Goal: Complete application form: Complete application form

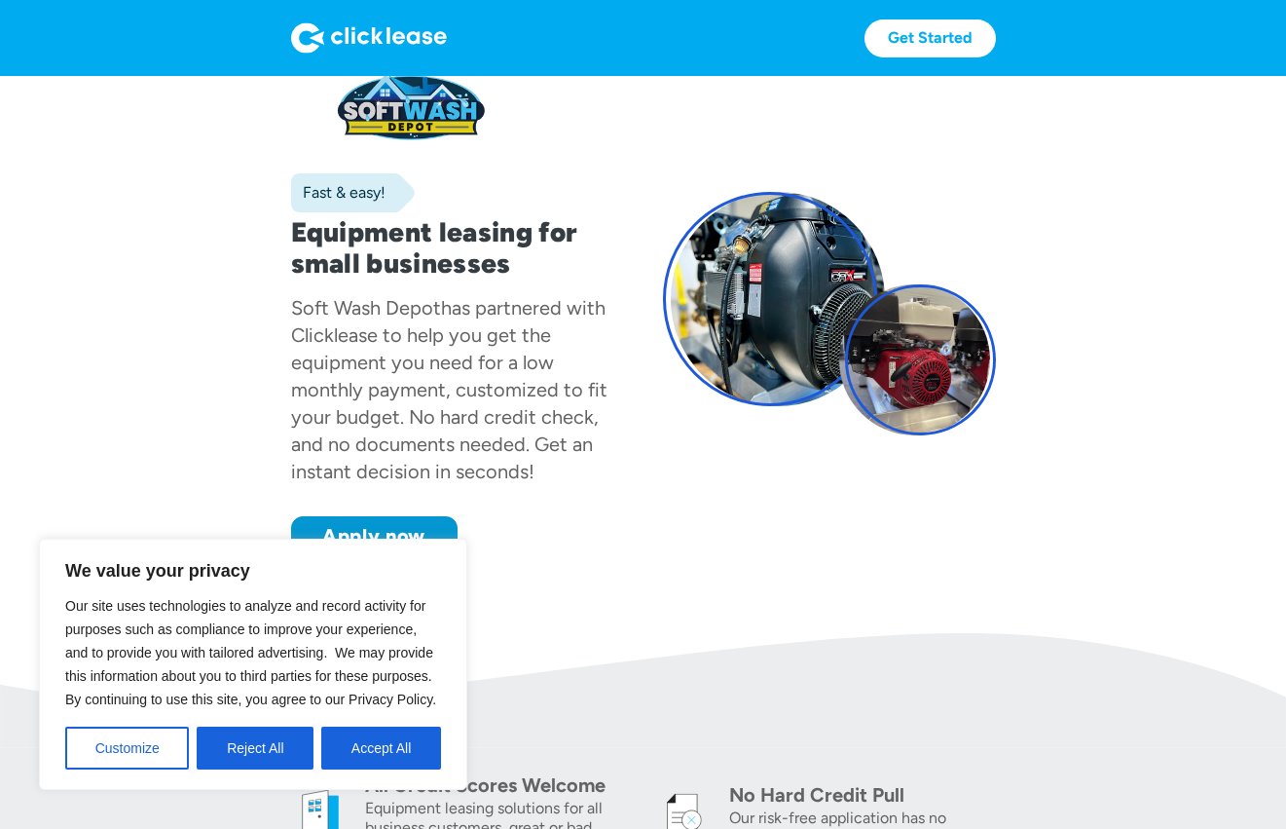
scroll to position [80, 0]
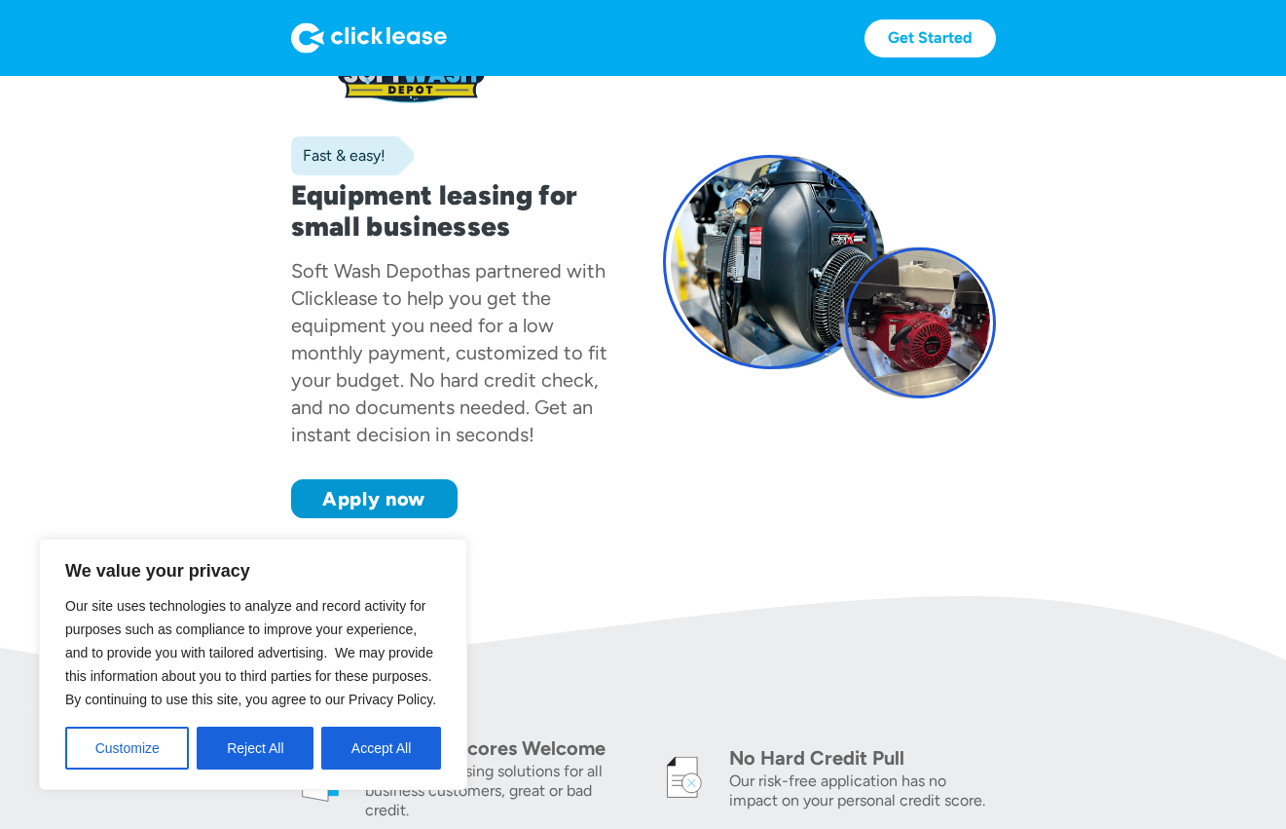
click at [379, 769] on button "Accept All" at bounding box center [381, 747] width 120 height 43
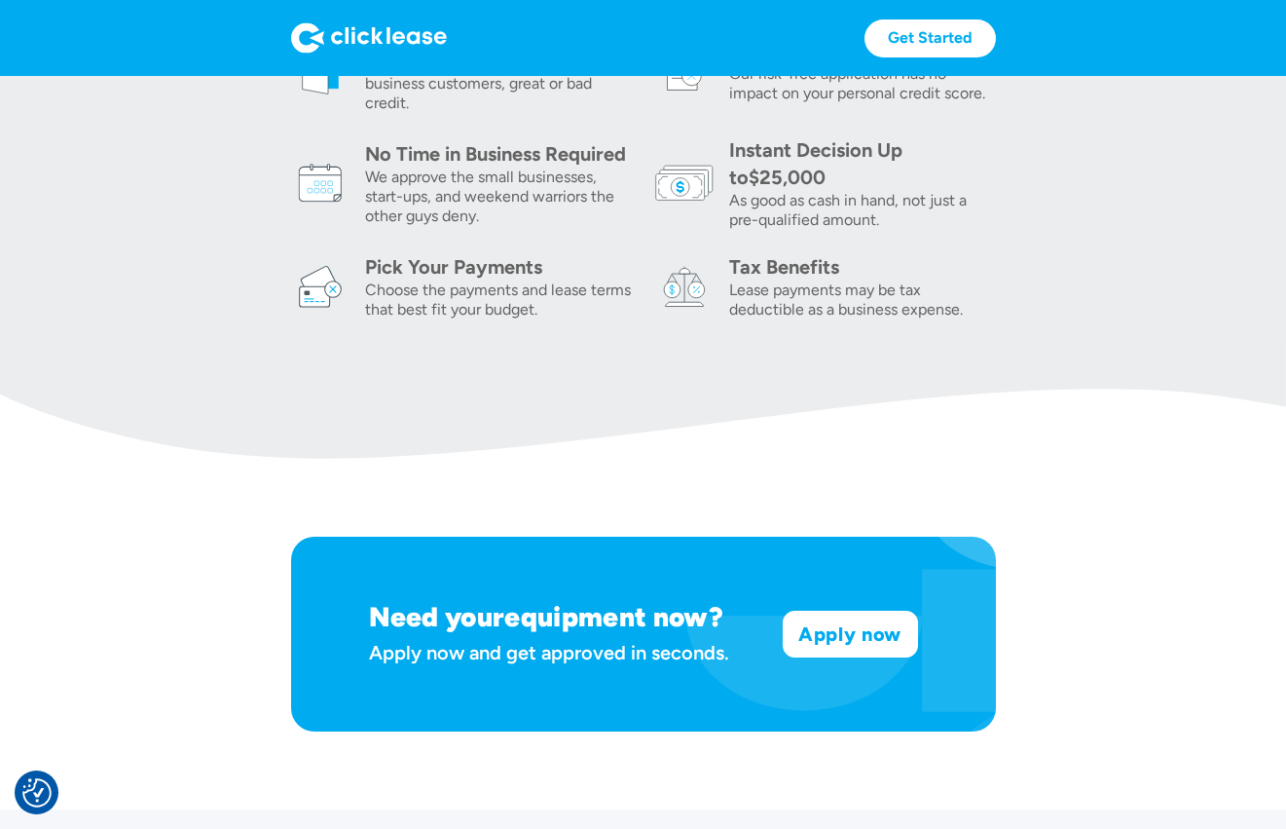
scroll to position [801, 0]
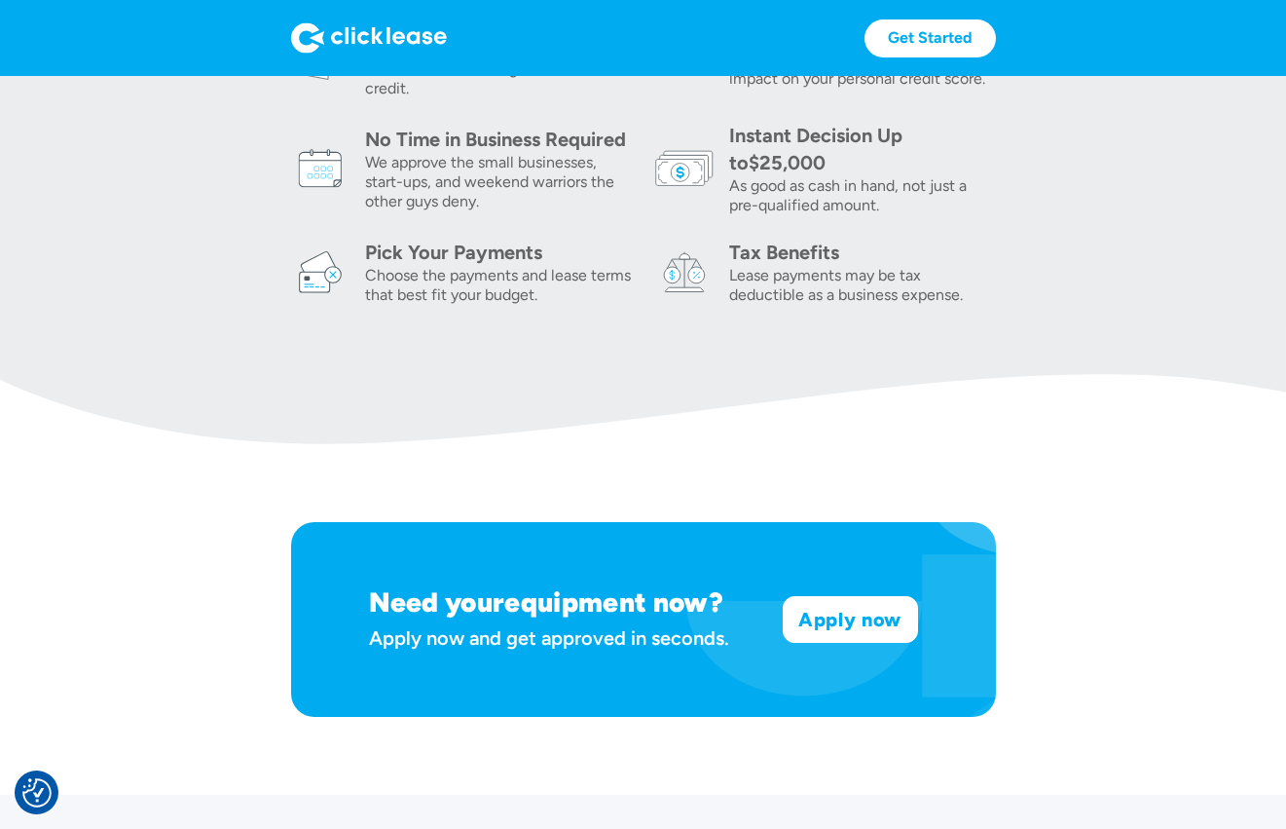
click at [846, 620] on link "Apply now" at bounding box center [850, 619] width 133 height 45
